Goal: Information Seeking & Learning: Learn about a topic

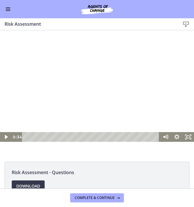
click at [98, 65] on div at bounding box center [97, 92] width 194 height 97
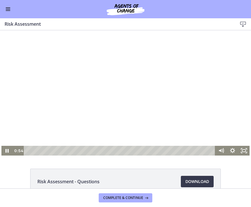
click at [82, 118] on div at bounding box center [125, 92] width 249 height 125
click at [119, 104] on div at bounding box center [125, 92] width 249 height 125
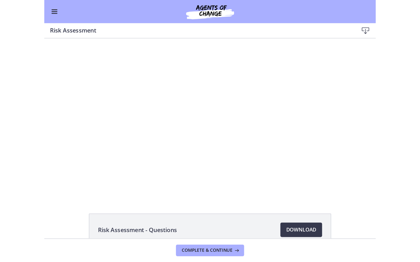
scroll to position [209, 0]
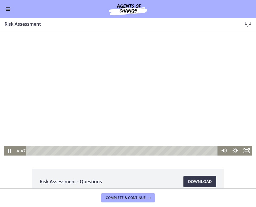
click at [143, 109] on div at bounding box center [128, 92] width 249 height 125
click at [133, 94] on div at bounding box center [128, 92] width 249 height 125
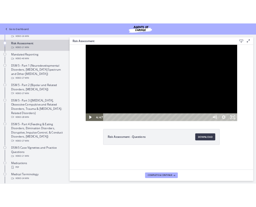
scroll to position [210, 0]
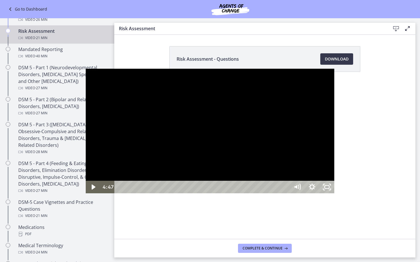
click at [86, 128] on div at bounding box center [210, 131] width 249 height 125
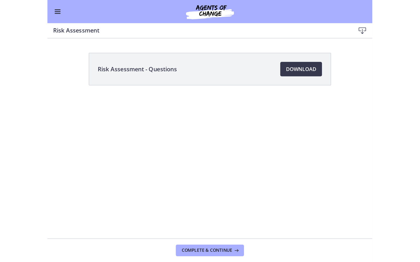
scroll to position [235, 0]
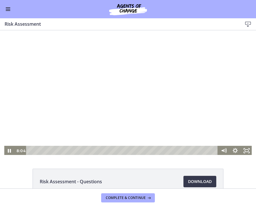
click at [131, 114] on div at bounding box center [128, 92] width 249 height 125
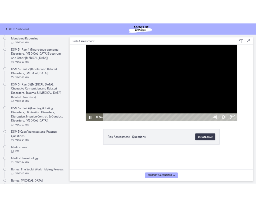
scroll to position [236, 0]
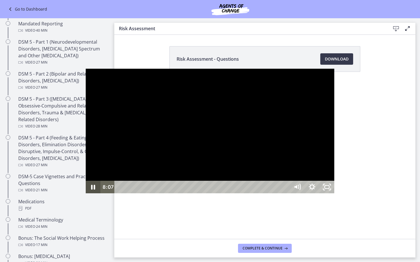
click at [86, 194] on icon "Pause" at bounding box center [93, 187] width 15 height 13
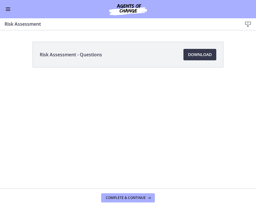
scroll to position [261, 0]
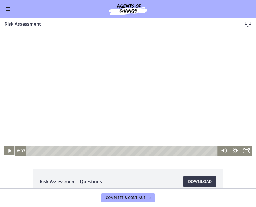
click at [49, 80] on div at bounding box center [128, 92] width 249 height 125
click at [98, 117] on div at bounding box center [128, 92] width 249 height 125
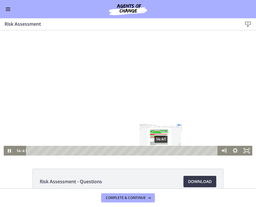
click at [161, 149] on div "14:41" at bounding box center [122, 151] width 185 height 10
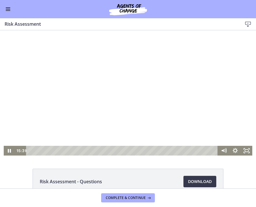
click at [130, 114] on div at bounding box center [128, 92] width 249 height 125
click at [130, 115] on div at bounding box center [128, 92] width 249 height 125
click at [109, 121] on div at bounding box center [128, 92] width 249 height 125
click at [178, 116] on div at bounding box center [128, 92] width 249 height 125
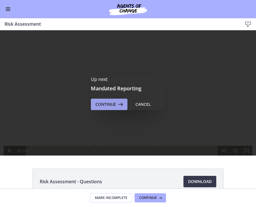
click at [122, 102] on icon at bounding box center [120, 104] width 8 height 7
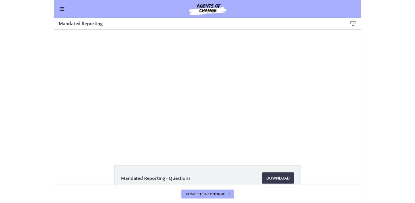
scroll to position [188, 0]
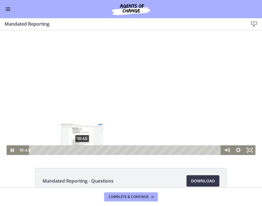
click at [82, 151] on div "10:45" at bounding box center [125, 151] width 185 height 10
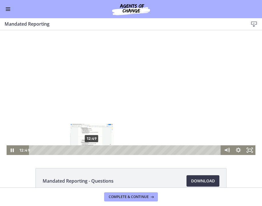
click at [92, 151] on div "12:49" at bounding box center [125, 151] width 185 height 10
click at [100, 151] on div "14:26" at bounding box center [125, 151] width 185 height 10
click at [96, 151] on div "13:49" at bounding box center [125, 151] width 185 height 10
click at [96, 85] on div at bounding box center [131, 92] width 249 height 125
click at [149, 75] on div at bounding box center [131, 92] width 249 height 125
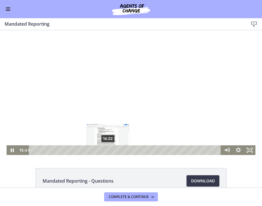
click at [108, 150] on div "16:22" at bounding box center [125, 151] width 185 height 10
click at [113, 152] on div "17:30" at bounding box center [125, 151] width 185 height 10
click at [115, 151] on div "17:52" at bounding box center [125, 151] width 185 height 10
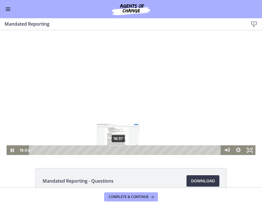
click at [118, 151] on div "18:37" at bounding box center [125, 151] width 185 height 10
click at [128, 150] on div "20:22" at bounding box center [125, 151] width 185 height 10
click at [126, 150] on div "Playbar" at bounding box center [123, 150] width 3 height 3
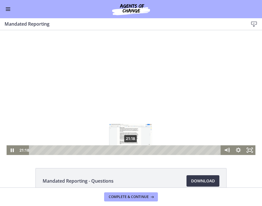
click at [130, 150] on div "21:18" at bounding box center [125, 151] width 185 height 10
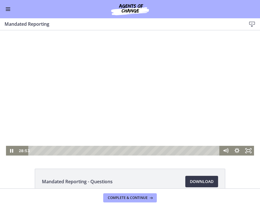
click at [193, 92] on div at bounding box center [130, 92] width 249 height 125
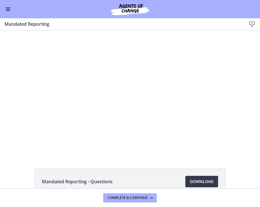
click at [193, 115] on div at bounding box center [130, 92] width 249 height 125
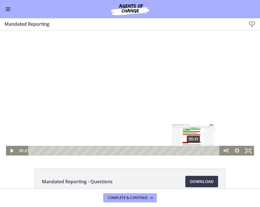
click at [193, 150] on div "35:21" at bounding box center [125, 151] width 185 height 10
click at [193, 150] on div "36:06" at bounding box center [125, 151] width 185 height 10
click at [193, 150] on div "35:21" at bounding box center [125, 151] width 185 height 10
click at [181, 115] on div at bounding box center [130, 92] width 249 height 125
click at [142, 94] on div at bounding box center [130, 92] width 249 height 125
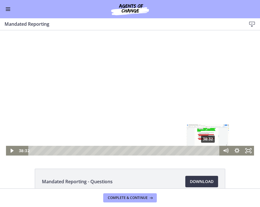
click at [193, 149] on div "38:32" at bounding box center [125, 151] width 185 height 10
click at [187, 125] on div at bounding box center [130, 92] width 249 height 125
click at [193, 150] on div "39:10" at bounding box center [125, 151] width 185 height 10
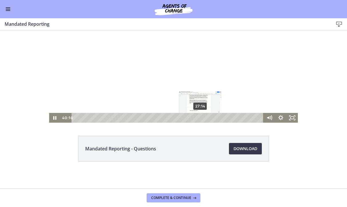
scroll to position [33, 0]
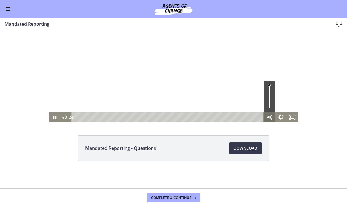
drag, startPoint x: 259, startPoint y: 117, endPoint x: 272, endPoint y: 117, distance: 13.1
click at [193, 117] on div "40:26 40:26" at bounding box center [173, 117] width 249 height 10
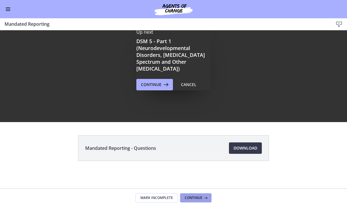
scroll to position [0, 0]
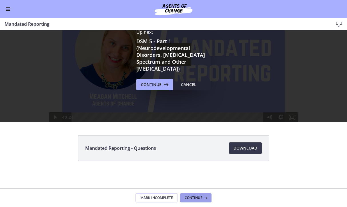
click at [193, 196] on span "Continue" at bounding box center [193, 197] width 18 height 5
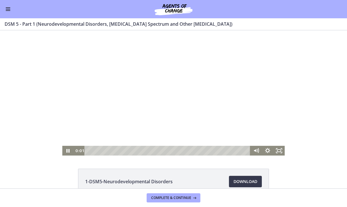
click at [192, 96] on div at bounding box center [173, 92] width 222 height 125
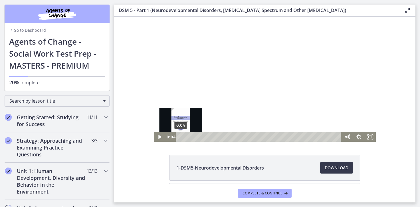
click at [181, 136] on div "0:04" at bounding box center [259, 137] width 159 height 10
click at [193, 81] on div at bounding box center [265, 79] width 222 height 125
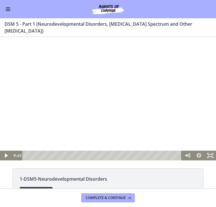
click at [65, 85] on div at bounding box center [108, 99] width 216 height 121
click at [53, 118] on div at bounding box center [108, 99] width 216 height 121
click at [35, 114] on div at bounding box center [108, 99] width 216 height 121
click at [114, 89] on div at bounding box center [108, 99] width 216 height 121
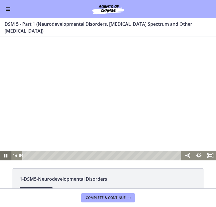
click at [7, 157] on icon "Pause" at bounding box center [5, 155] width 11 height 10
click at [114, 118] on div at bounding box center [108, 99] width 216 height 121
click at [7, 155] on icon "Pause" at bounding box center [6, 155] width 4 height 5
click at [86, 110] on div at bounding box center [108, 99] width 216 height 121
click at [65, 112] on div at bounding box center [108, 99] width 216 height 121
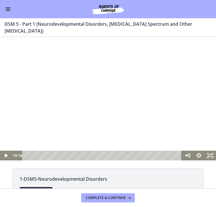
click at [74, 109] on div at bounding box center [108, 99] width 216 height 121
click at [88, 101] on div at bounding box center [108, 99] width 216 height 121
click at [9, 154] on icon "Pause" at bounding box center [6, 155] width 14 height 12
click at [144, 77] on div at bounding box center [108, 99] width 216 height 121
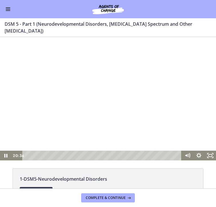
click at [6, 153] on icon "Pause" at bounding box center [5, 155] width 11 height 10
click at [6, 154] on icon "Pause" at bounding box center [5, 155] width 11 height 10
click at [78, 77] on div at bounding box center [108, 99] width 216 height 121
click at [5, 155] on icon "Pause" at bounding box center [5, 155] width 11 height 10
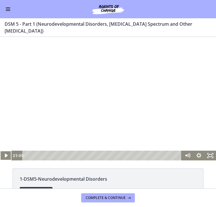
click at [155, 80] on div at bounding box center [108, 99] width 216 height 121
click at [113, 100] on div at bounding box center [108, 99] width 216 height 121
click at [107, 95] on div at bounding box center [108, 99] width 216 height 121
click at [133, 81] on div at bounding box center [108, 99] width 216 height 121
click at [132, 110] on div at bounding box center [108, 99] width 216 height 121
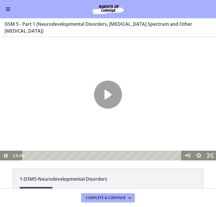
click at [132, 110] on div at bounding box center [108, 99] width 216 height 121
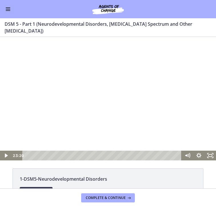
click at [120, 114] on div at bounding box center [108, 99] width 216 height 121
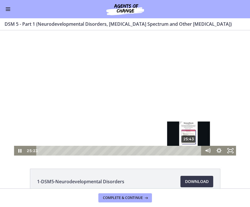
click at [190, 150] on div "25:43" at bounding box center [120, 151] width 159 height 10
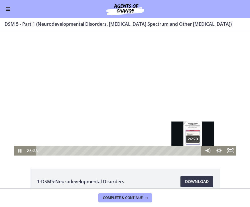
click at [193, 149] on div "26:28" at bounding box center [120, 151] width 159 height 10
click at [193, 150] on div "26:51" at bounding box center [120, 151] width 159 height 10
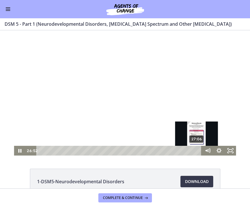
click at [193, 150] on div "27:06" at bounding box center [120, 151] width 159 height 10
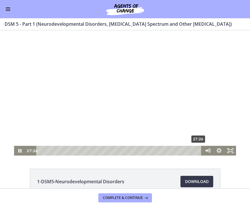
click at [193, 150] on div "27:26" at bounding box center [120, 151] width 159 height 10
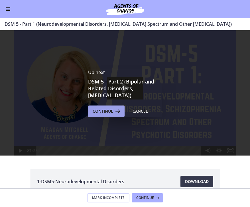
click at [115, 109] on icon at bounding box center [117, 111] width 8 height 7
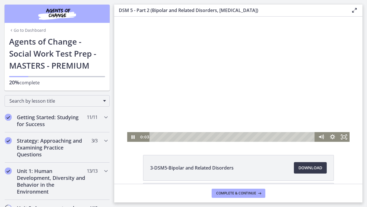
click at [193, 72] on div at bounding box center [238, 79] width 222 height 125
click at [187, 57] on div at bounding box center [238, 79] width 222 height 125
click at [193, 65] on div at bounding box center [238, 79] width 222 height 125
click at [206, 96] on div at bounding box center [238, 79] width 222 height 125
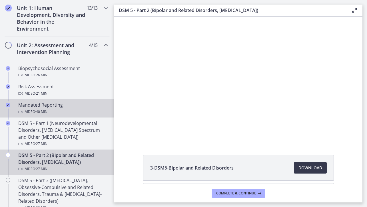
scroll to position [163, 0]
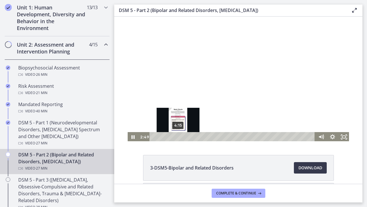
click at [178, 136] on div "4:15" at bounding box center [233, 137] width 159 height 10
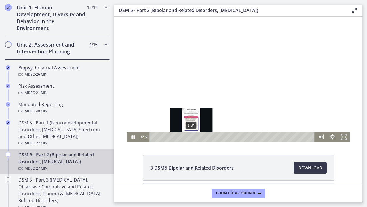
click at [191, 136] on div "6:31" at bounding box center [233, 137] width 159 height 10
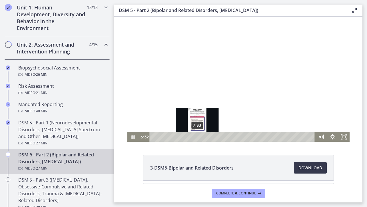
click at [198, 136] on div "7:33" at bounding box center [233, 137] width 159 height 10
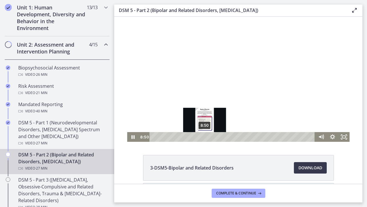
click at [205, 137] on div "8:50" at bounding box center [233, 137] width 159 height 10
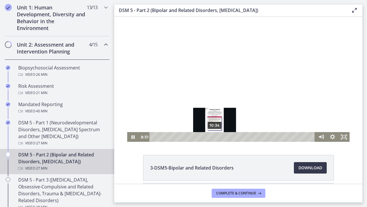
click at [215, 137] on div "10:34" at bounding box center [233, 137] width 159 height 10
click at [212, 137] on div "10:10" at bounding box center [233, 137] width 159 height 10
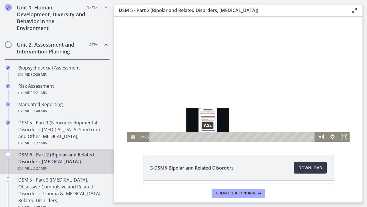
click at [208, 137] on div "9:22" at bounding box center [233, 137] width 159 height 10
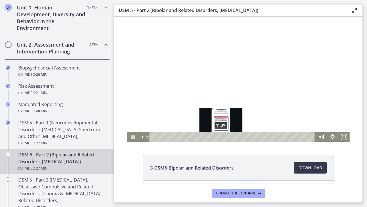
click at [222, 137] on div "11:39" at bounding box center [233, 137] width 159 height 10
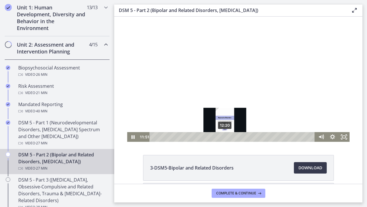
click at [225, 137] on div "12:20" at bounding box center [233, 137] width 159 height 10
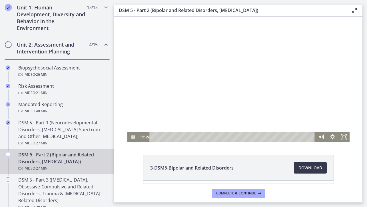
click at [228, 137] on div "12:29" at bounding box center [233, 137] width 159 height 10
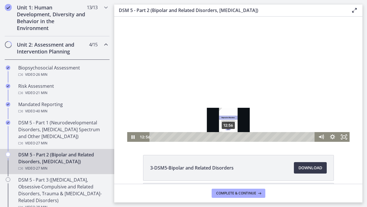
click at [228, 137] on div "Playbar" at bounding box center [227, 136] width 3 height 3
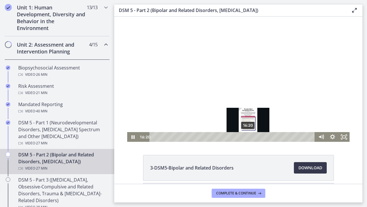
click at [248, 137] on div "16:20" at bounding box center [233, 137] width 159 height 10
click at [252, 137] on div "16:58" at bounding box center [233, 137] width 159 height 10
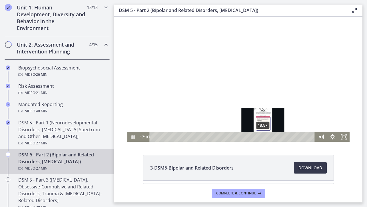
click at [264, 136] on div "18:57" at bounding box center [233, 137] width 159 height 10
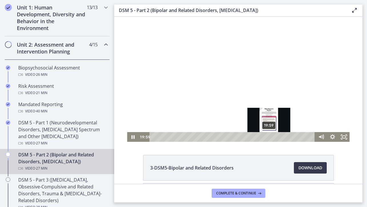
click at [269, 137] on div "19:59" at bounding box center [233, 137] width 159 height 10
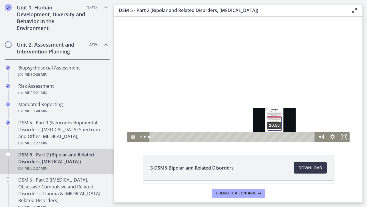
click at [276, 137] on div "20:55" at bounding box center [233, 137] width 159 height 10
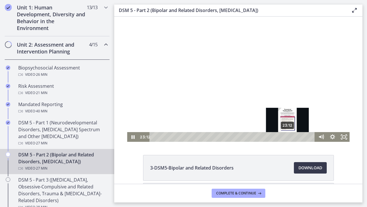
click at [288, 136] on div "23:12" at bounding box center [233, 137] width 159 height 10
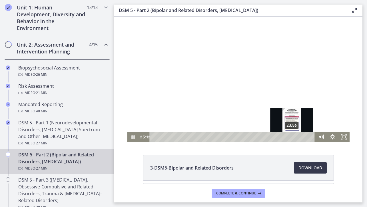
click at [294, 136] on div "23:56" at bounding box center [233, 137] width 159 height 10
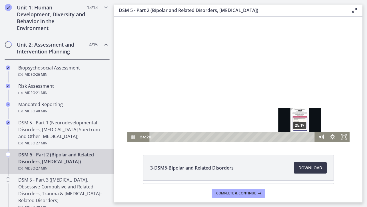
click at [301, 136] on div "25:19" at bounding box center [233, 137] width 159 height 10
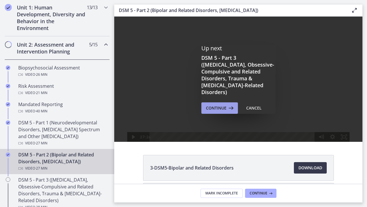
click at [229, 105] on icon at bounding box center [230, 107] width 8 height 7
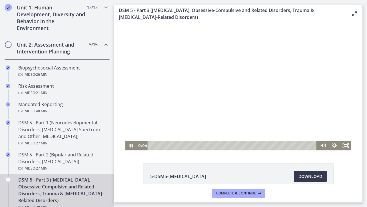
click at [156, 144] on div "Playbar" at bounding box center [233, 145] width 162 height 10
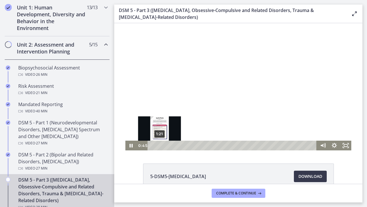
click at [161, 145] on div "1:21" at bounding box center [233, 145] width 162 height 10
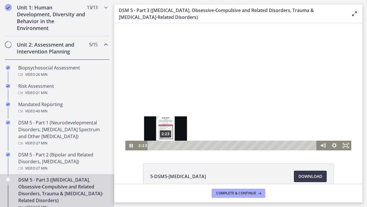
click at [166, 145] on div "2:23" at bounding box center [233, 145] width 162 height 10
click at [169, 145] on div "3:01" at bounding box center [233, 145] width 162 height 10
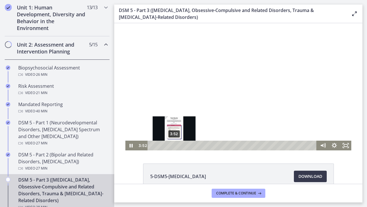
click at [174, 146] on div "3:52" at bounding box center [233, 145] width 162 height 10
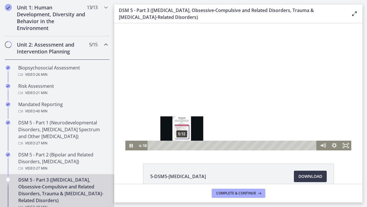
click at [182, 146] on div "5:12" at bounding box center [233, 145] width 162 height 10
click at [184, 146] on div "5:36" at bounding box center [233, 145] width 162 height 10
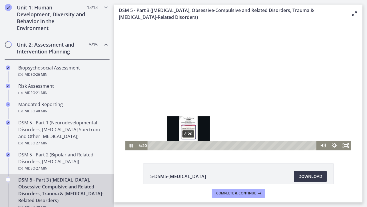
click at [188, 146] on div "6:20" at bounding box center [233, 145] width 162 height 10
click at [191, 146] on div "6:38" at bounding box center [233, 145] width 162 height 10
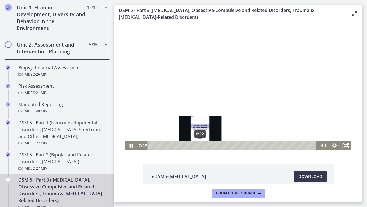
click at [200, 146] on div "8:22" at bounding box center [233, 145] width 162 height 10
click at [203, 146] on div "8:51" at bounding box center [233, 145] width 162 height 10
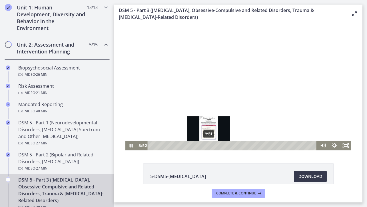
click at [209, 146] on div "9:51" at bounding box center [233, 145] width 162 height 10
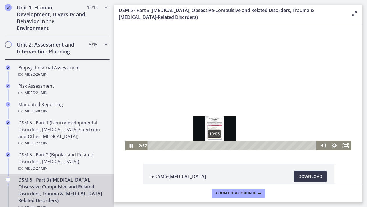
click at [215, 146] on div "10:53" at bounding box center [233, 145] width 162 height 10
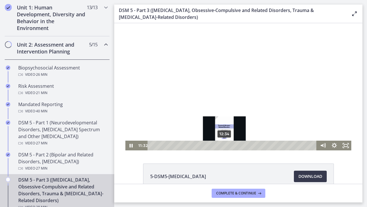
click at [226, 146] on div "12:34" at bounding box center [233, 145] width 162 height 10
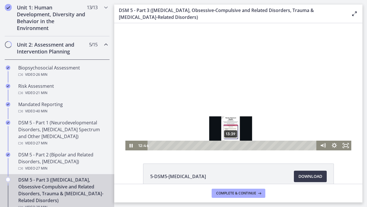
click at [231, 146] on div "13:39" at bounding box center [233, 145] width 162 height 10
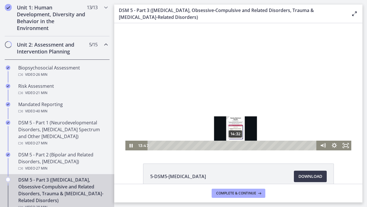
click at [237, 145] on div "14:32" at bounding box center [233, 145] width 162 height 10
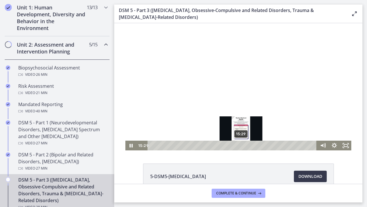
click at [241, 146] on div "15:29" at bounding box center [233, 145] width 162 height 10
click at [245, 146] on div "16:07" at bounding box center [233, 145] width 162 height 10
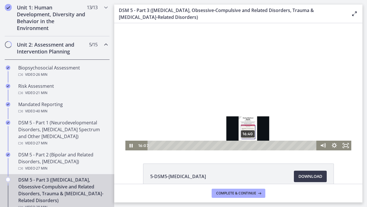
click at [251, 146] on div "16:40" at bounding box center [233, 145] width 162 height 10
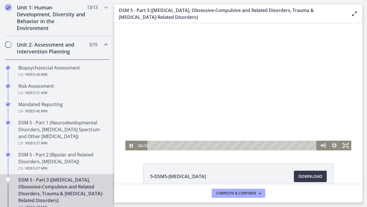
click at [298, 116] on div at bounding box center [238, 86] width 226 height 127
click at [248, 108] on div at bounding box center [238, 86] width 226 height 127
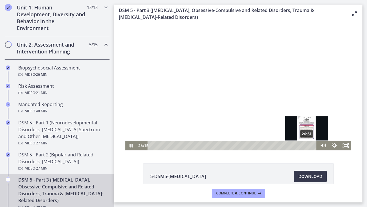
click at [307, 146] on div "26:51" at bounding box center [233, 145] width 162 height 10
click at [309, 146] on div "27:11" at bounding box center [233, 145] width 162 height 10
click at [311, 146] on div "27:38" at bounding box center [233, 145] width 162 height 10
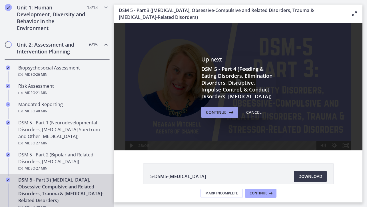
click at [219, 114] on span "Continue" at bounding box center [216, 112] width 21 height 7
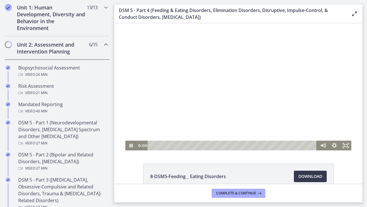
click at [250, 85] on div at bounding box center [238, 86] width 226 height 127
